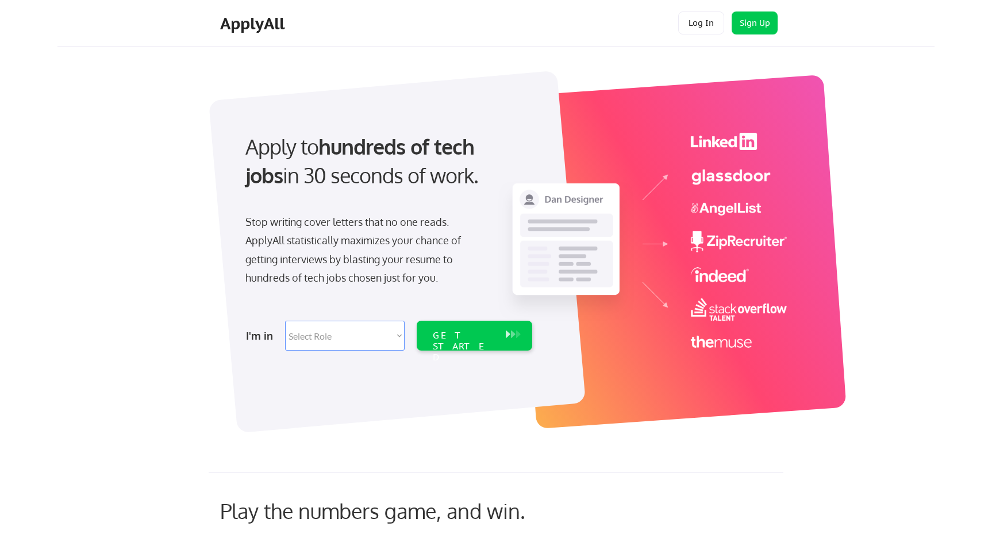
click at [689, 13] on button "Log In" at bounding box center [701, 22] width 46 height 23
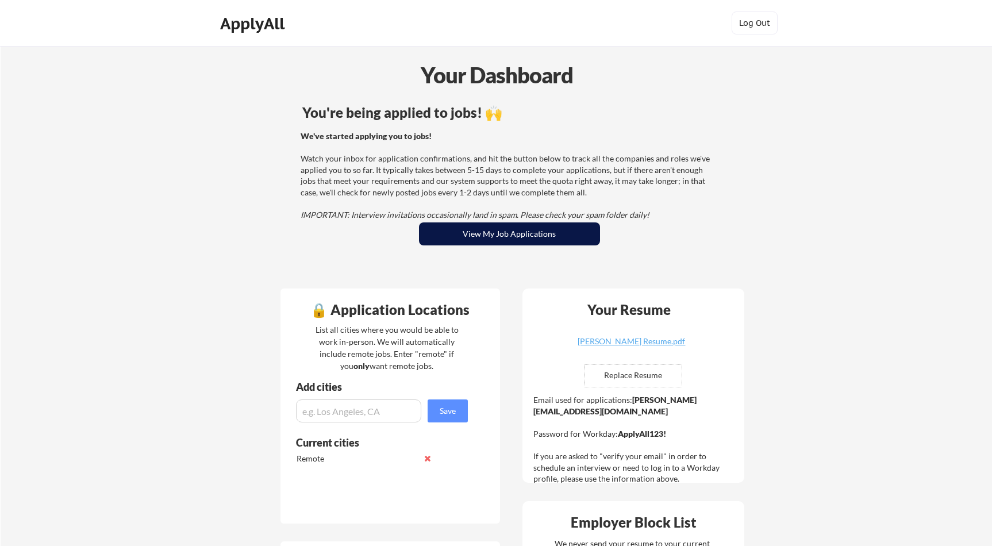
click at [523, 239] on button "View My Job Applications" at bounding box center [509, 233] width 181 height 23
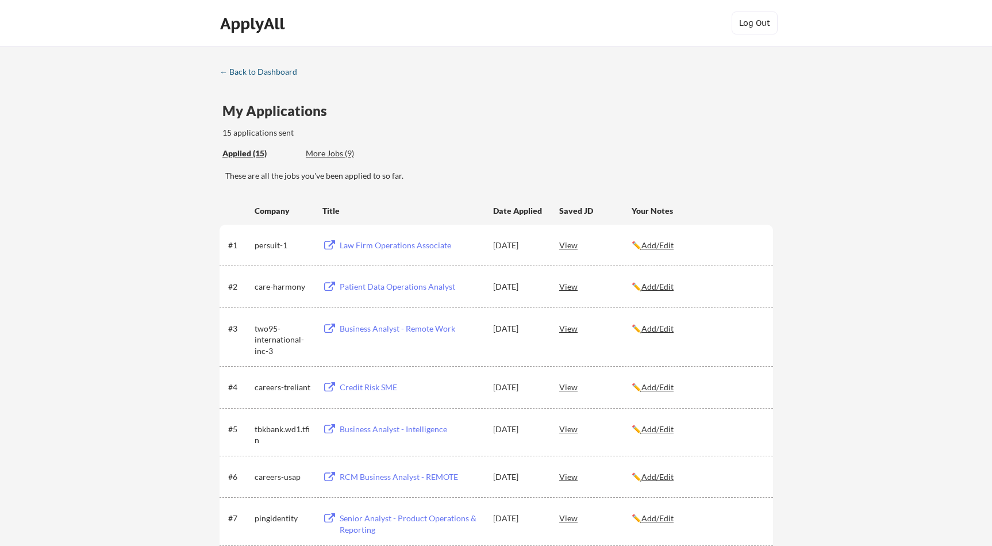
click at [268, 73] on div "← Back to Dashboard" at bounding box center [262, 72] width 86 height 8
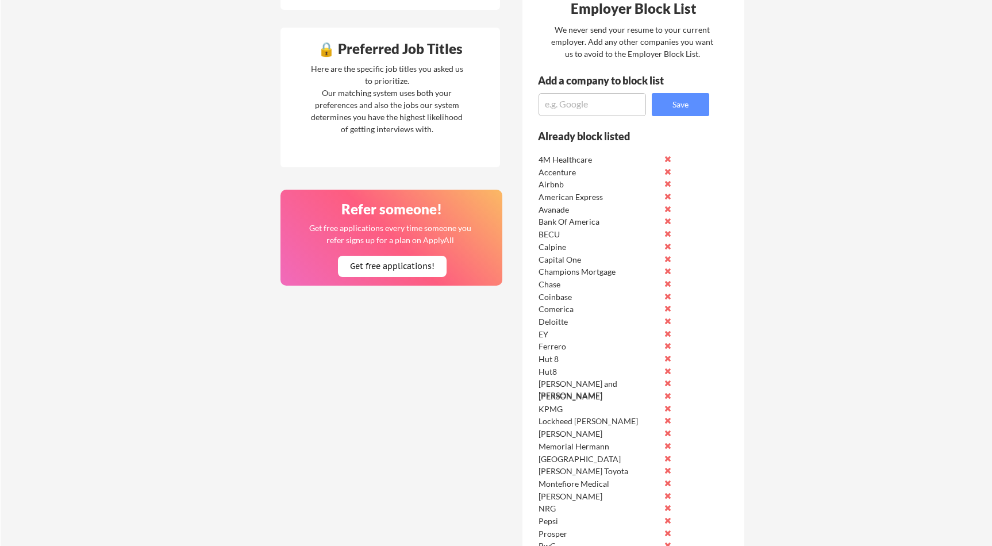
scroll to position [515, 0]
click at [944, 157] on div "Your Dashboard You're being applied to jobs! 🙌 We've started applying you to jo…" at bounding box center [496, 375] width 991 height 1688
click at [896, 156] on div "Your Dashboard You're being applied to jobs! 🙌 We've started applying you to jo…" at bounding box center [496, 375] width 991 height 1688
